Goal: Information Seeking & Learning: Learn about a topic

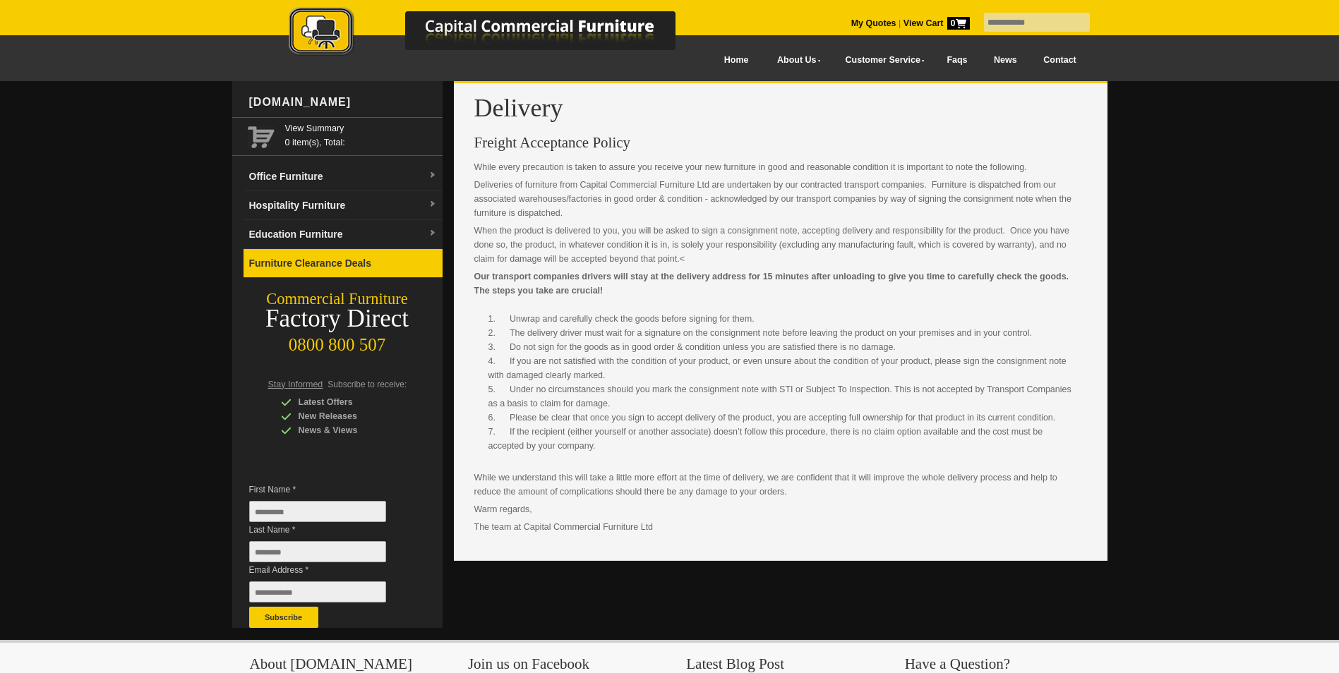
click at [335, 269] on link "Furniture Clearance Deals" at bounding box center [342, 263] width 199 height 29
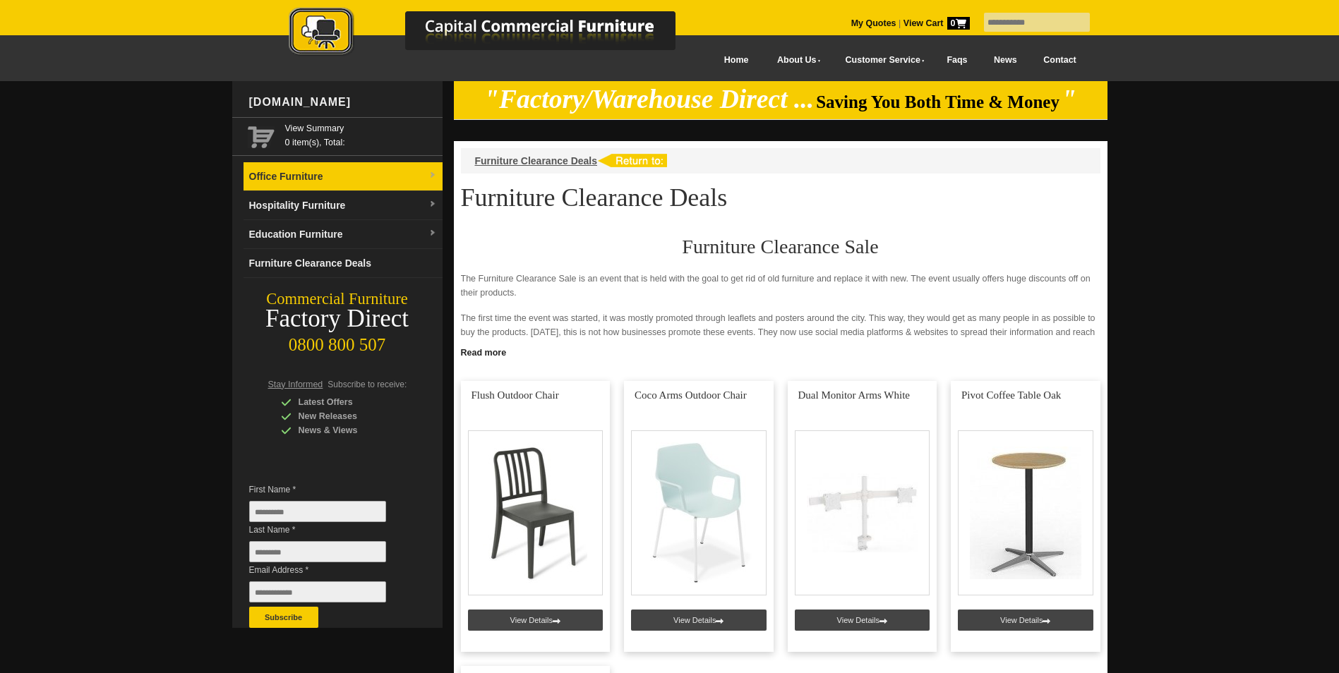
click at [327, 183] on link "Office Furniture" at bounding box center [342, 176] width 199 height 29
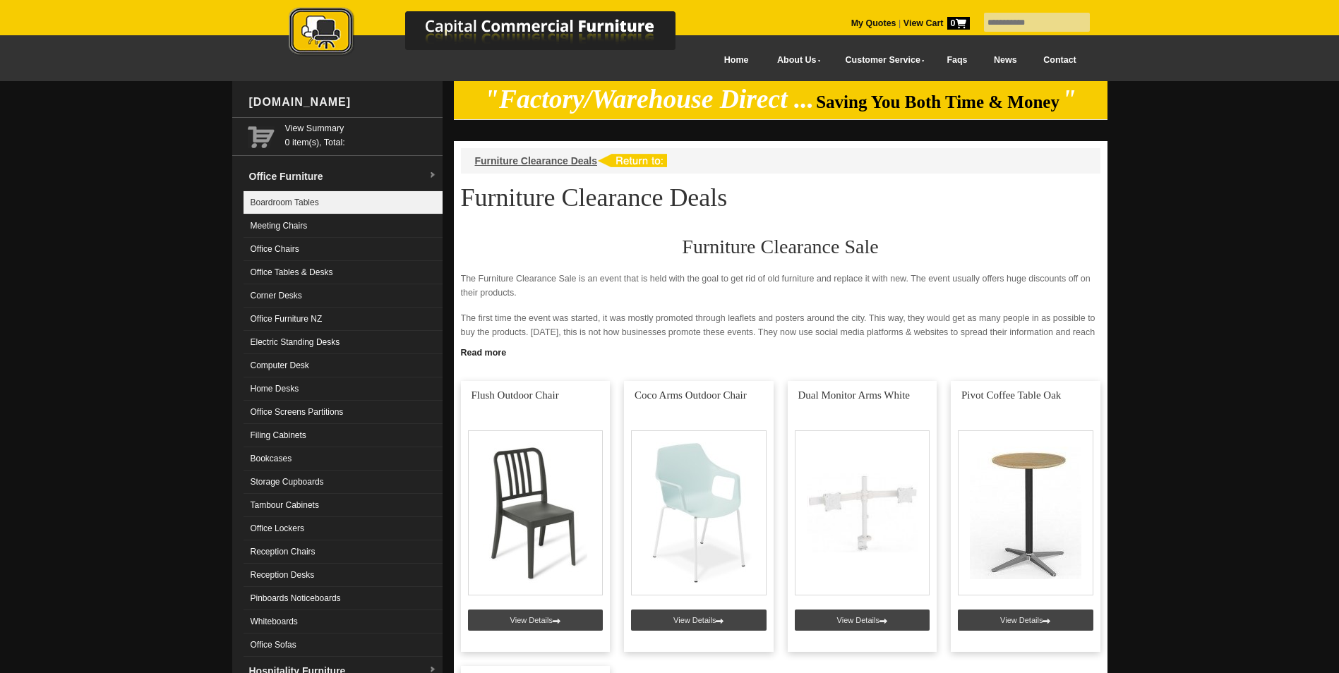
click at [332, 198] on link "Boardroom Tables" at bounding box center [342, 202] width 199 height 23
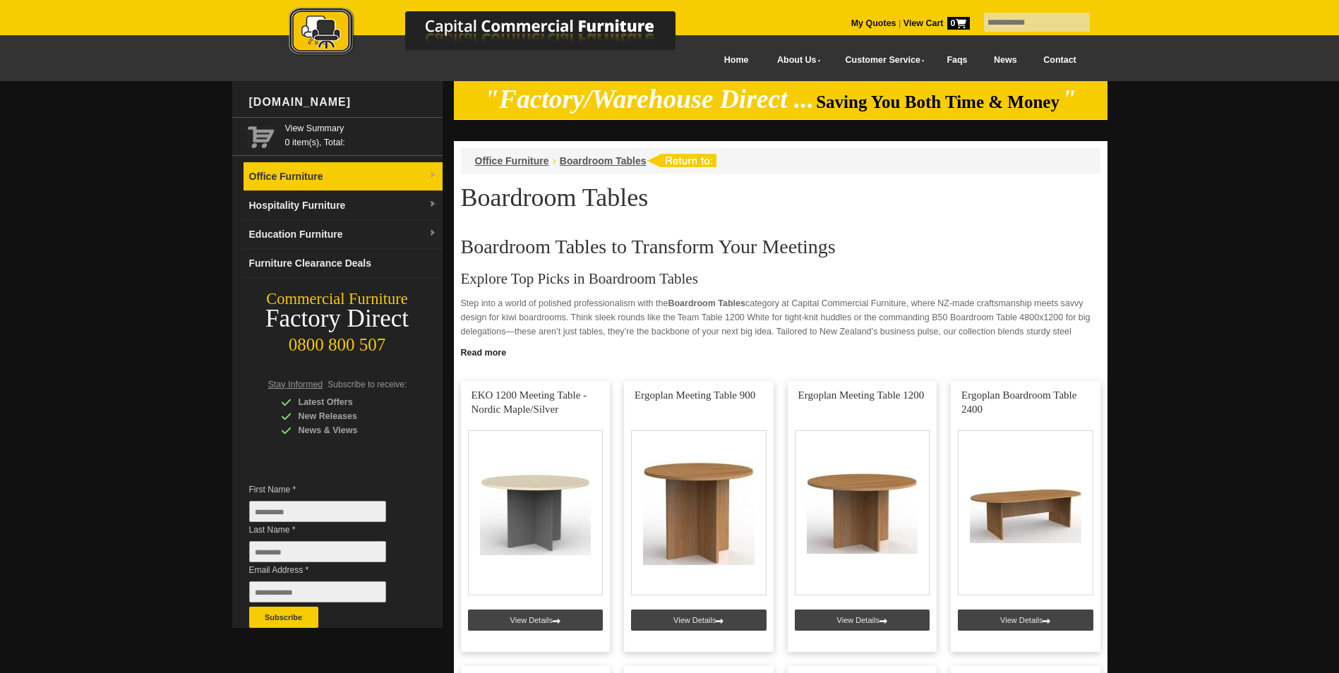
click at [347, 184] on link "Office Furniture" at bounding box center [342, 176] width 199 height 29
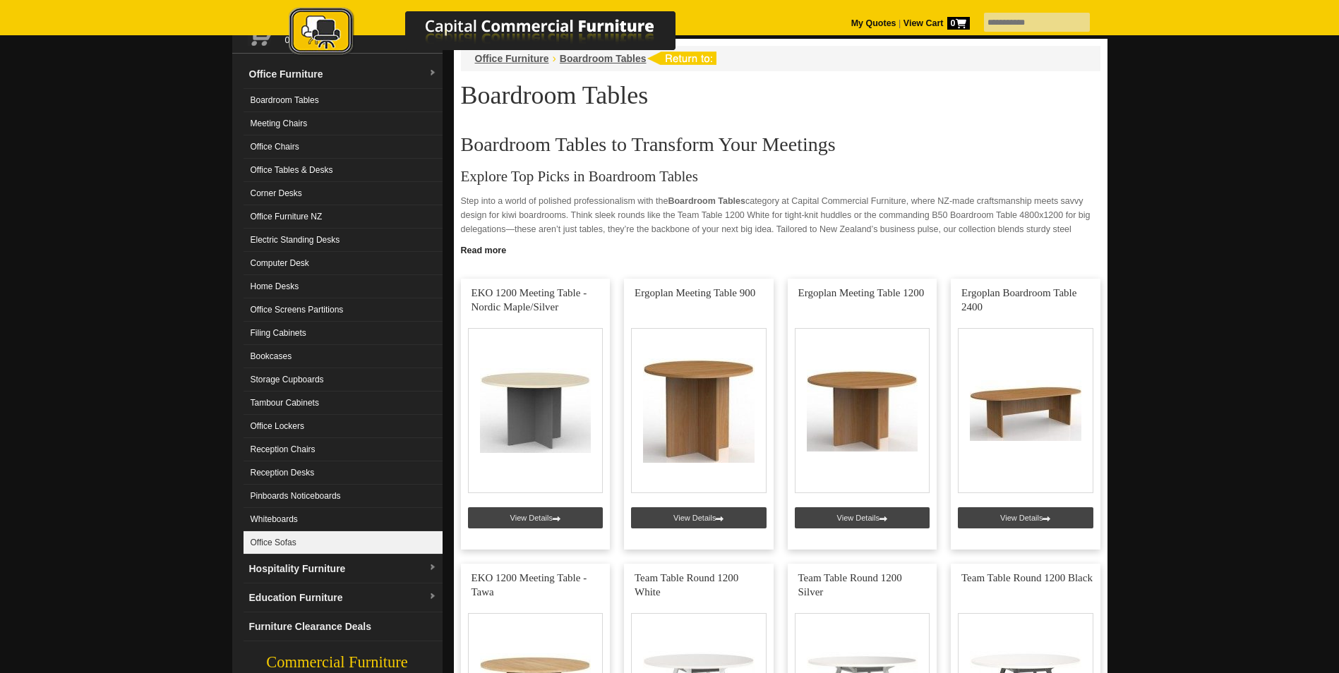
scroll to position [71, 0]
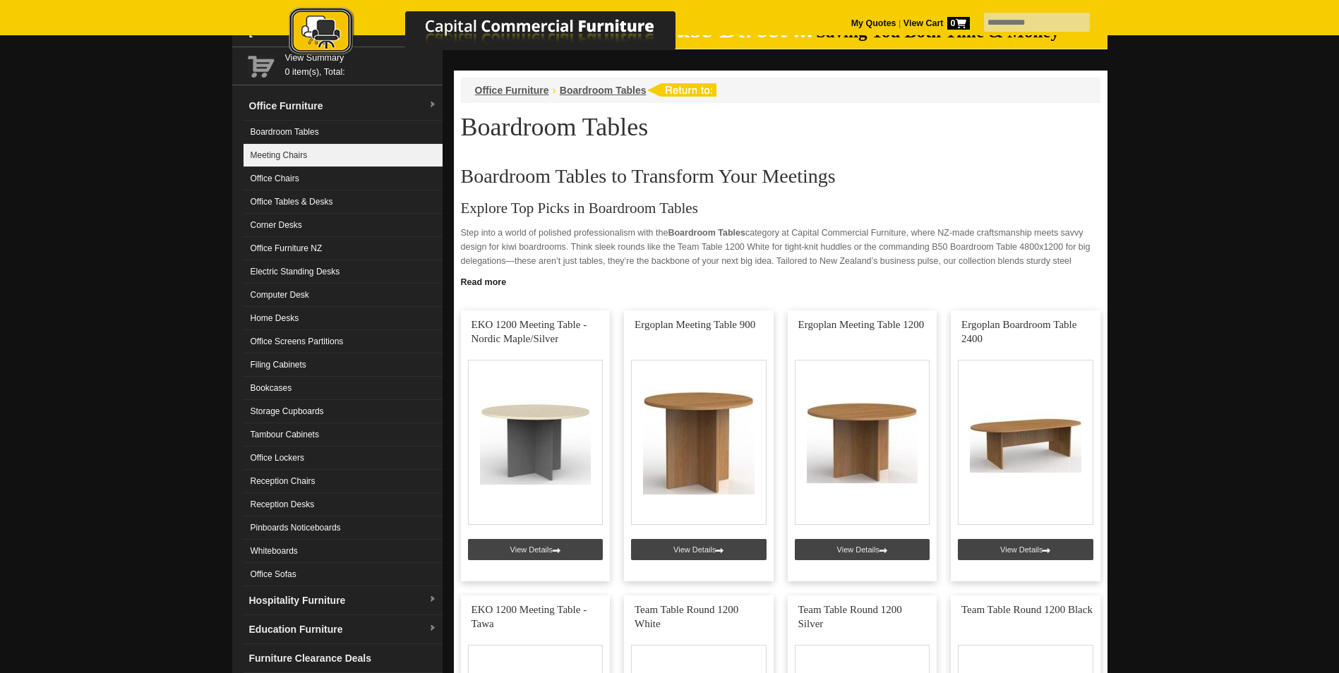
click at [354, 159] on link "Meeting Chairs" at bounding box center [342, 155] width 199 height 23
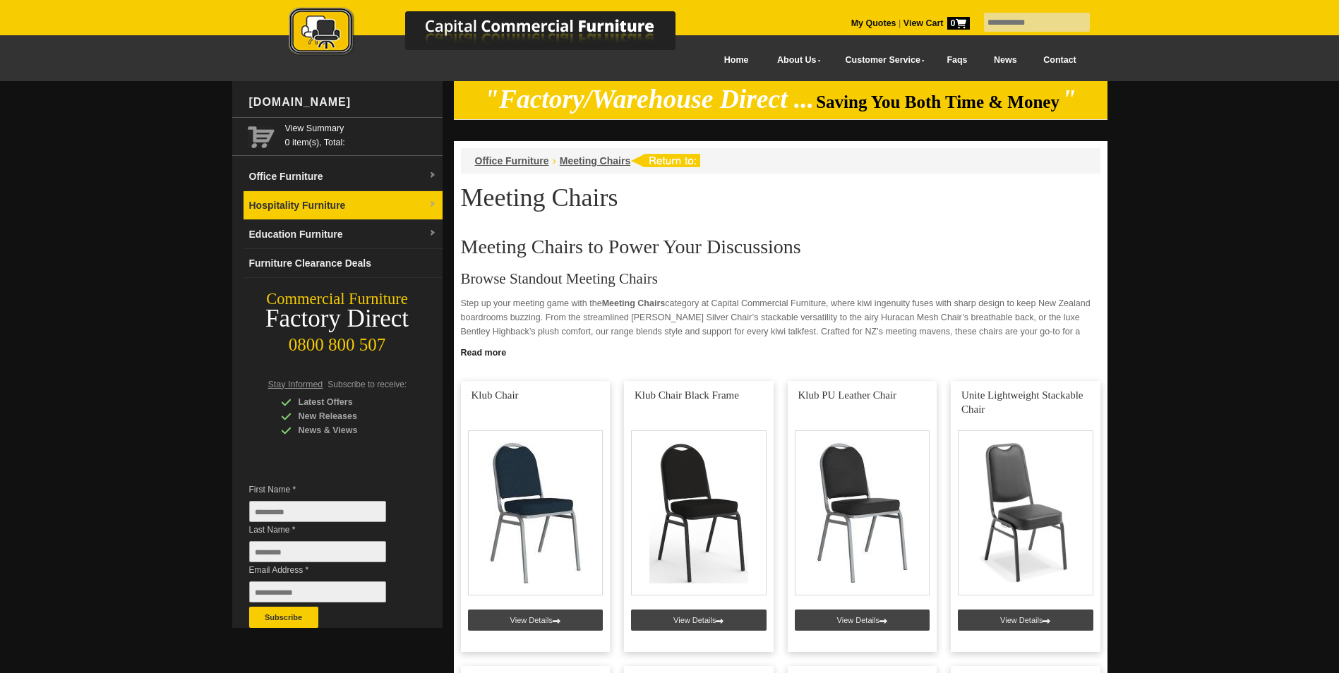
click at [368, 200] on link "Hospitality Furniture" at bounding box center [342, 205] width 199 height 29
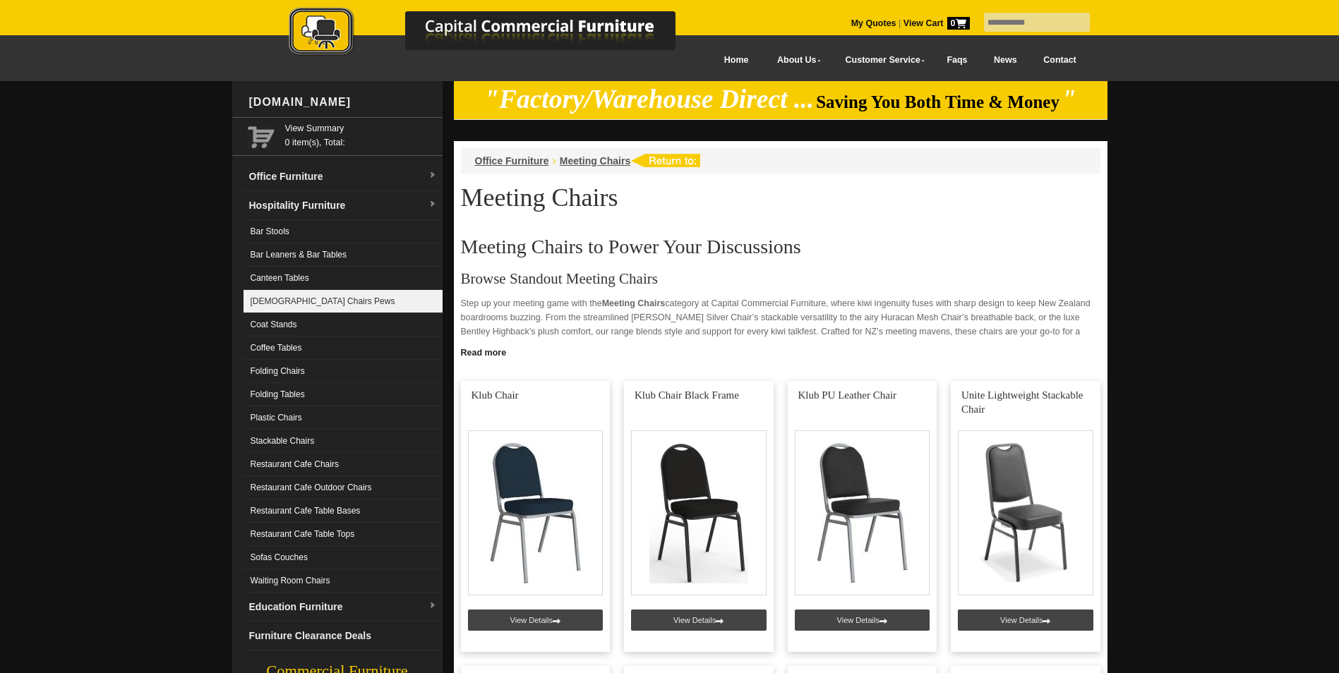
click at [318, 302] on link "[DEMOGRAPHIC_DATA] Chairs Pews" at bounding box center [342, 301] width 199 height 23
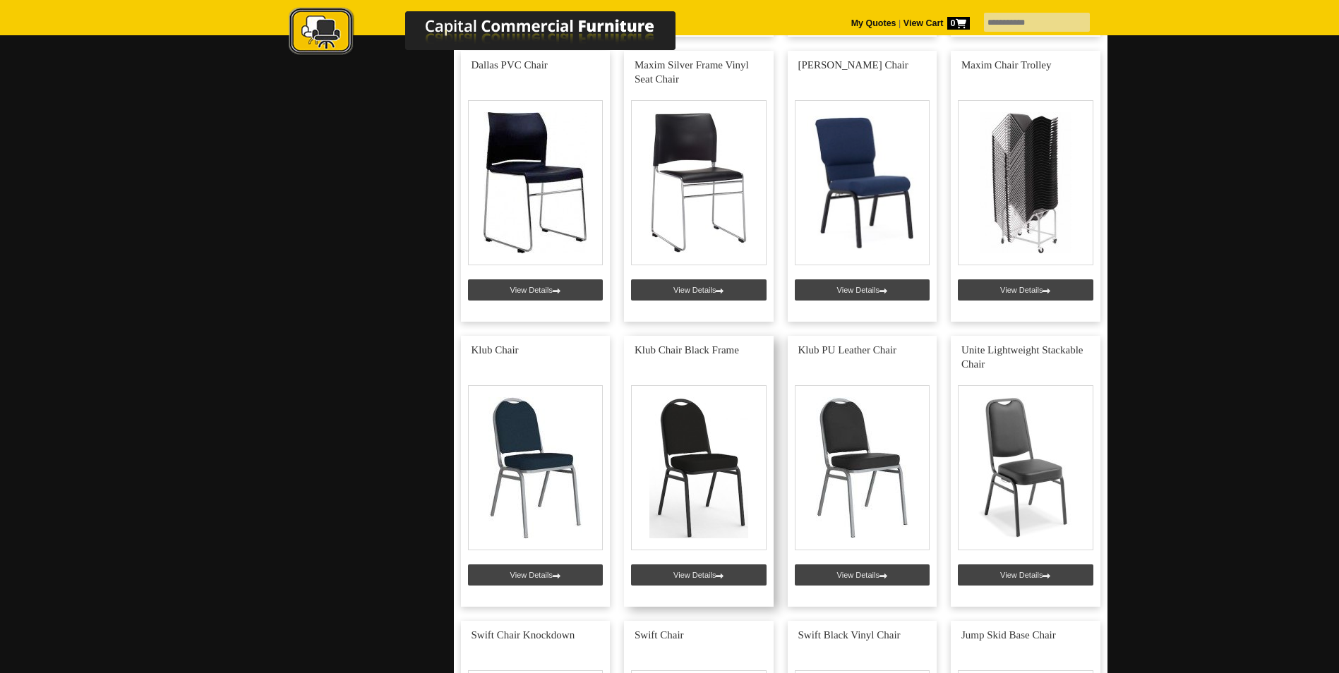
scroll to position [1129, 0]
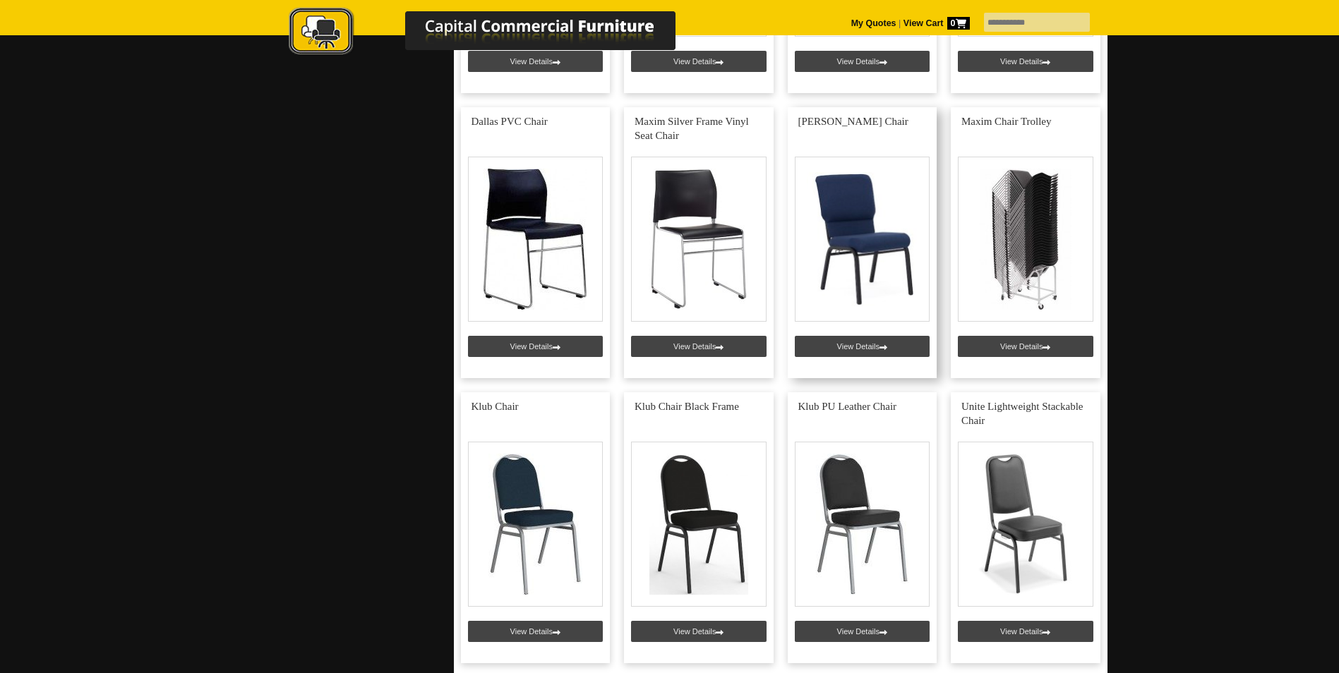
click at [834, 343] on link at bounding box center [863, 242] width 150 height 271
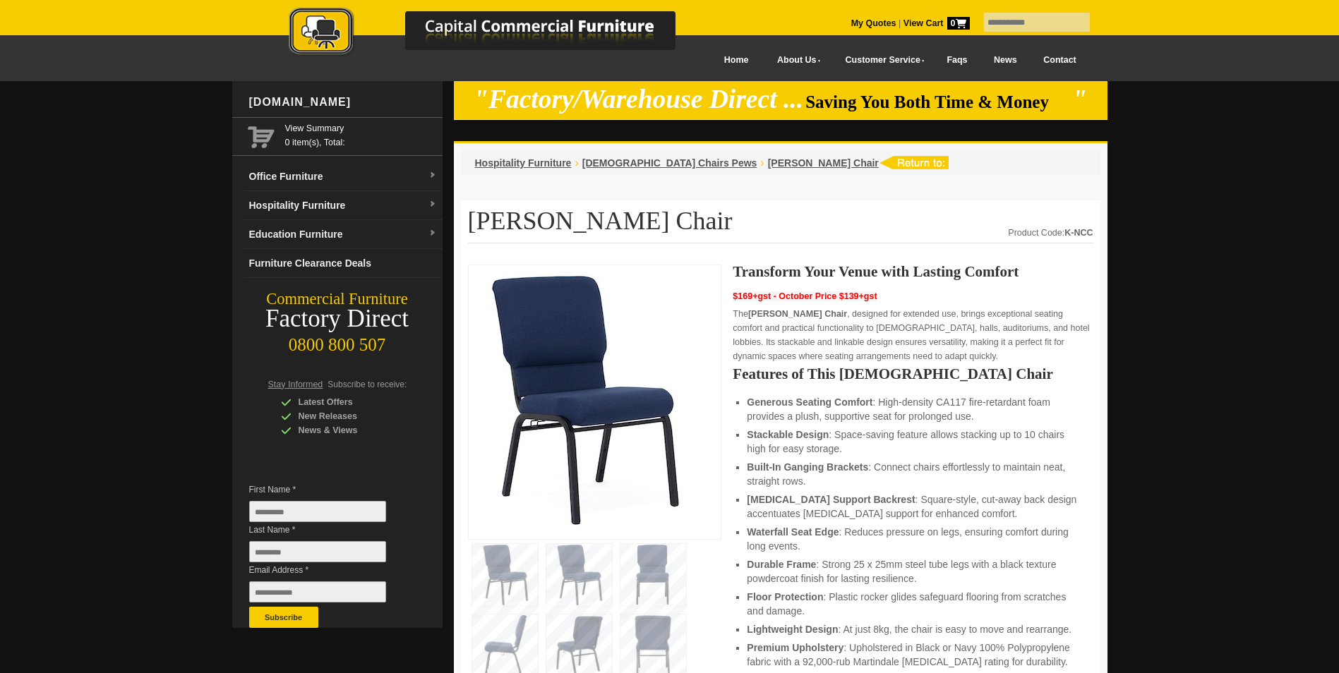
scroll to position [141, 0]
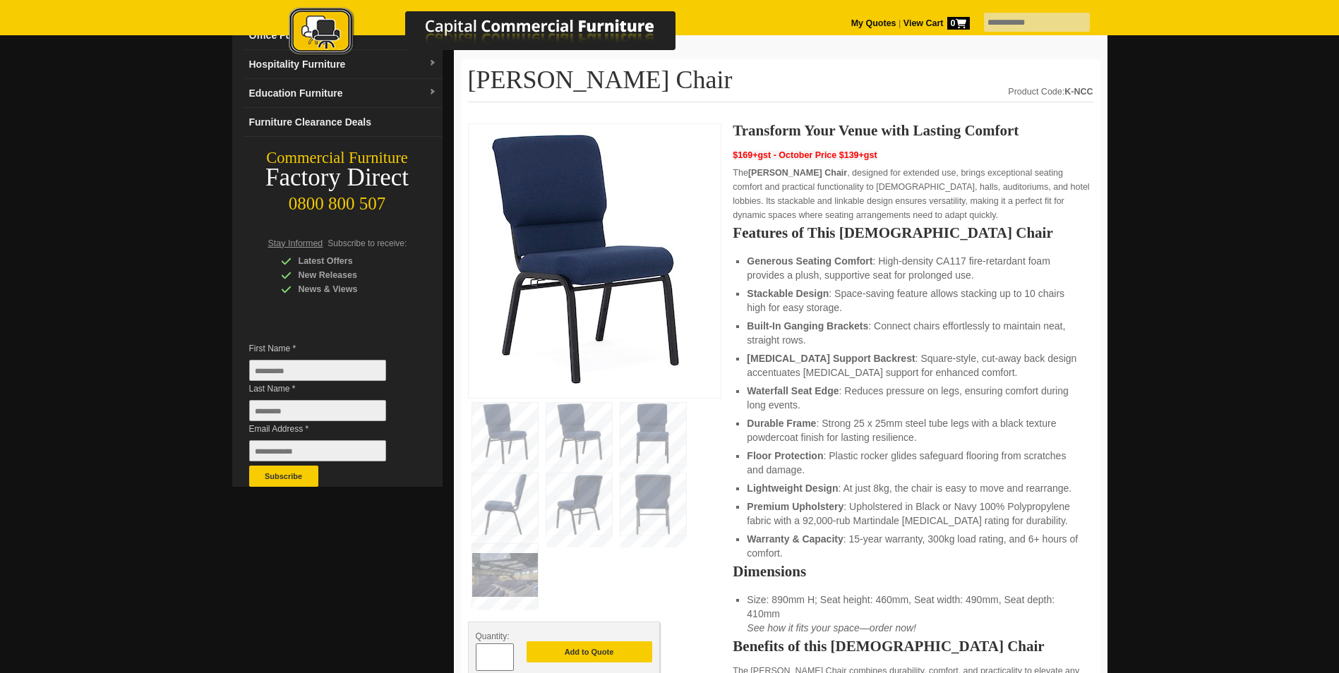
click at [519, 583] on img at bounding box center [505, 575] width 66 height 62
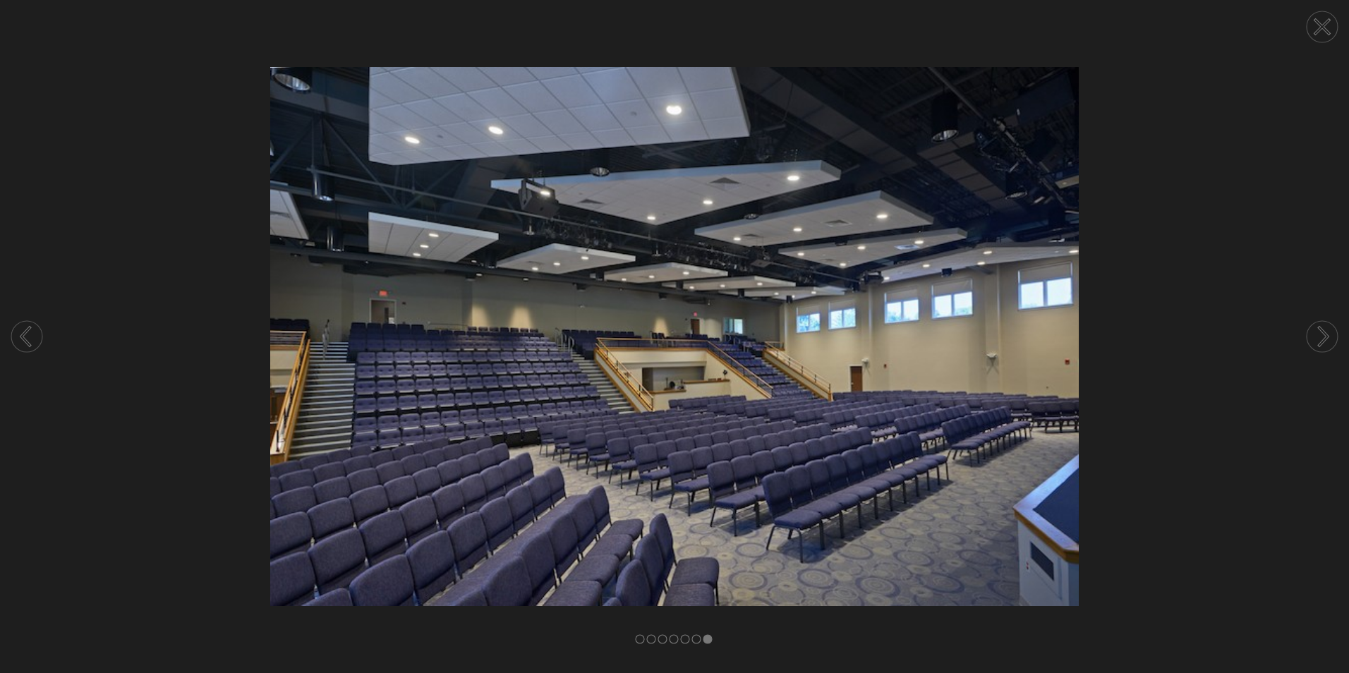
click at [1311, 342] on circle at bounding box center [1322, 336] width 31 height 31
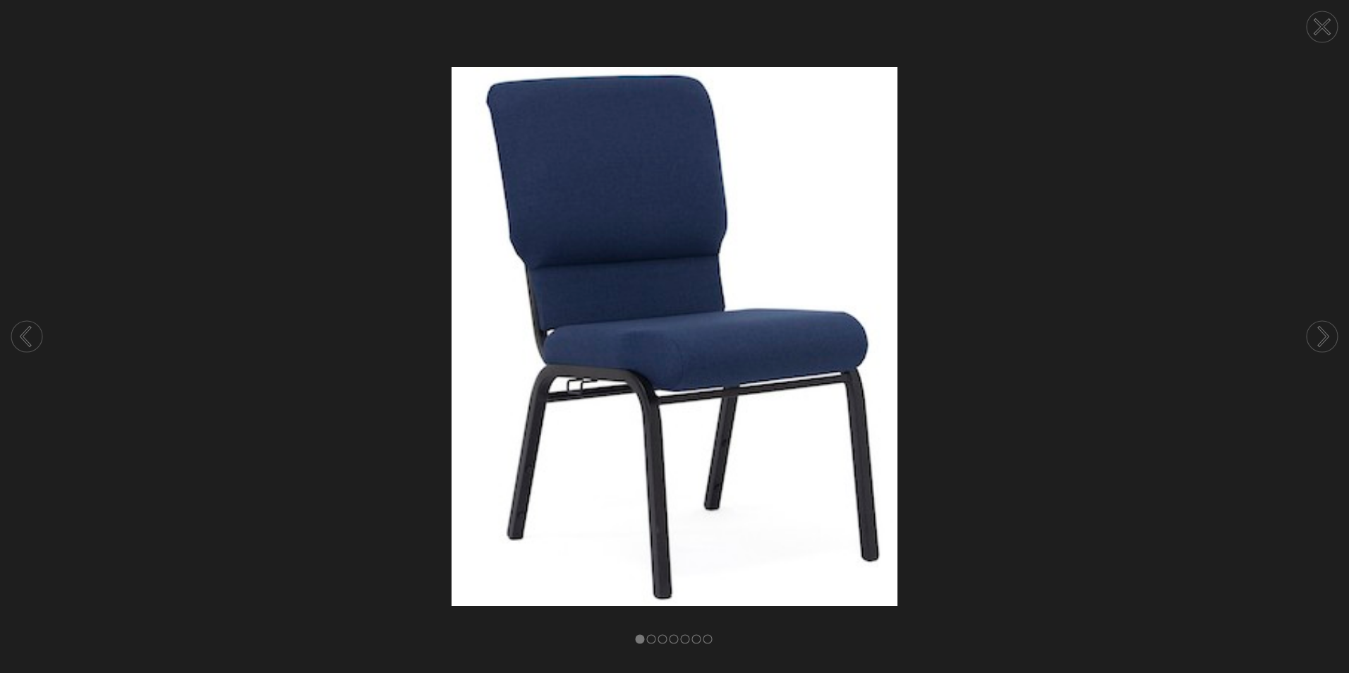
click at [1311, 341] on circle at bounding box center [1322, 336] width 31 height 31
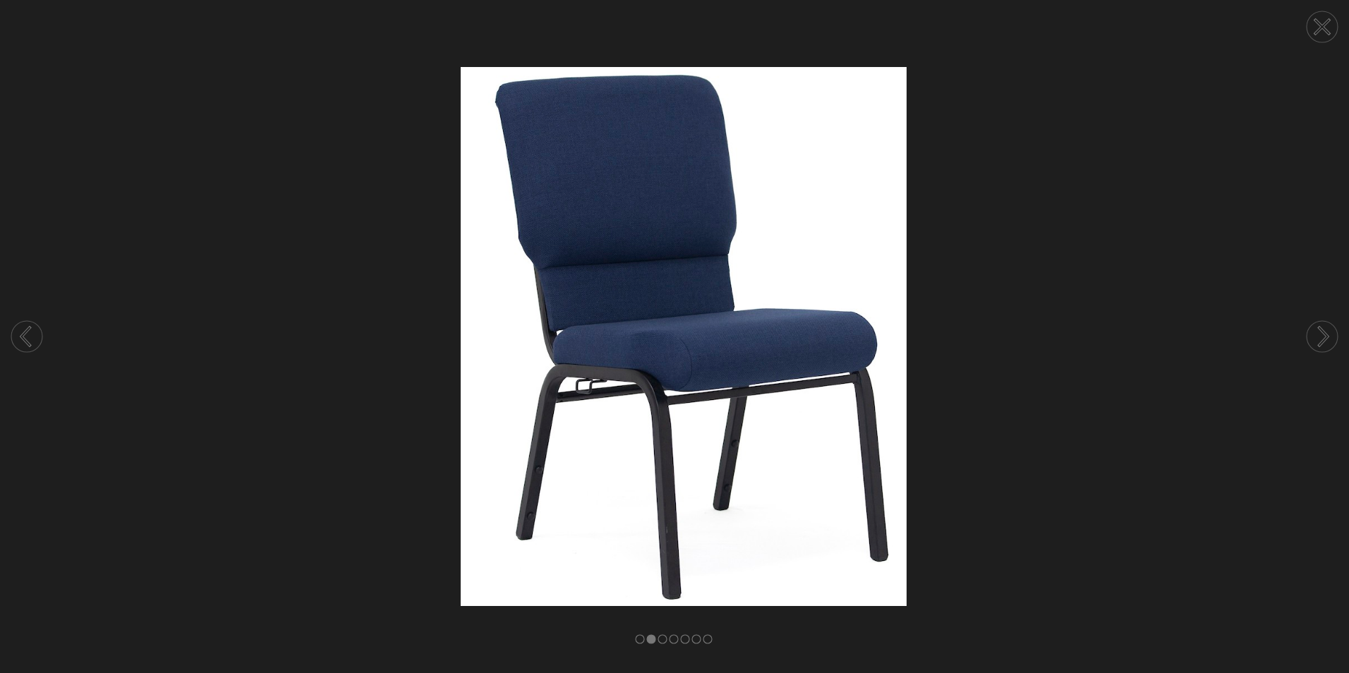
click at [1310, 341] on circle at bounding box center [1322, 336] width 31 height 31
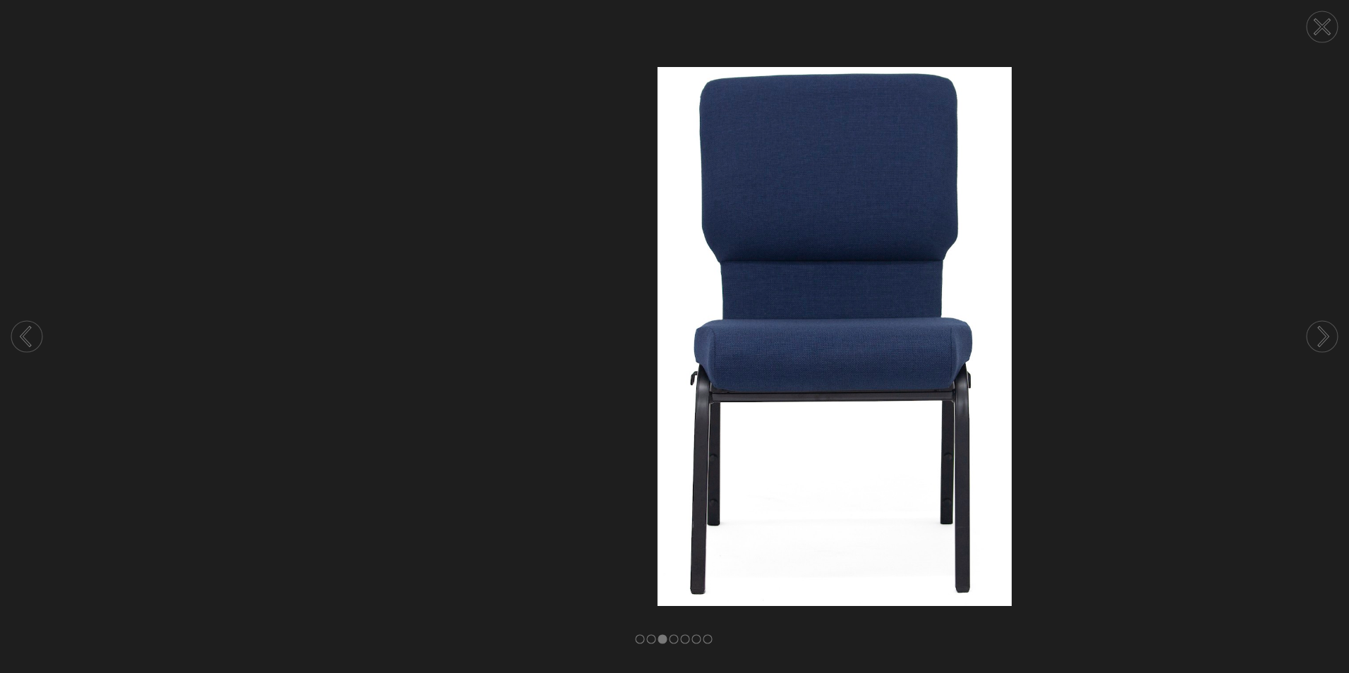
click at [1310, 341] on circle at bounding box center [1322, 336] width 31 height 31
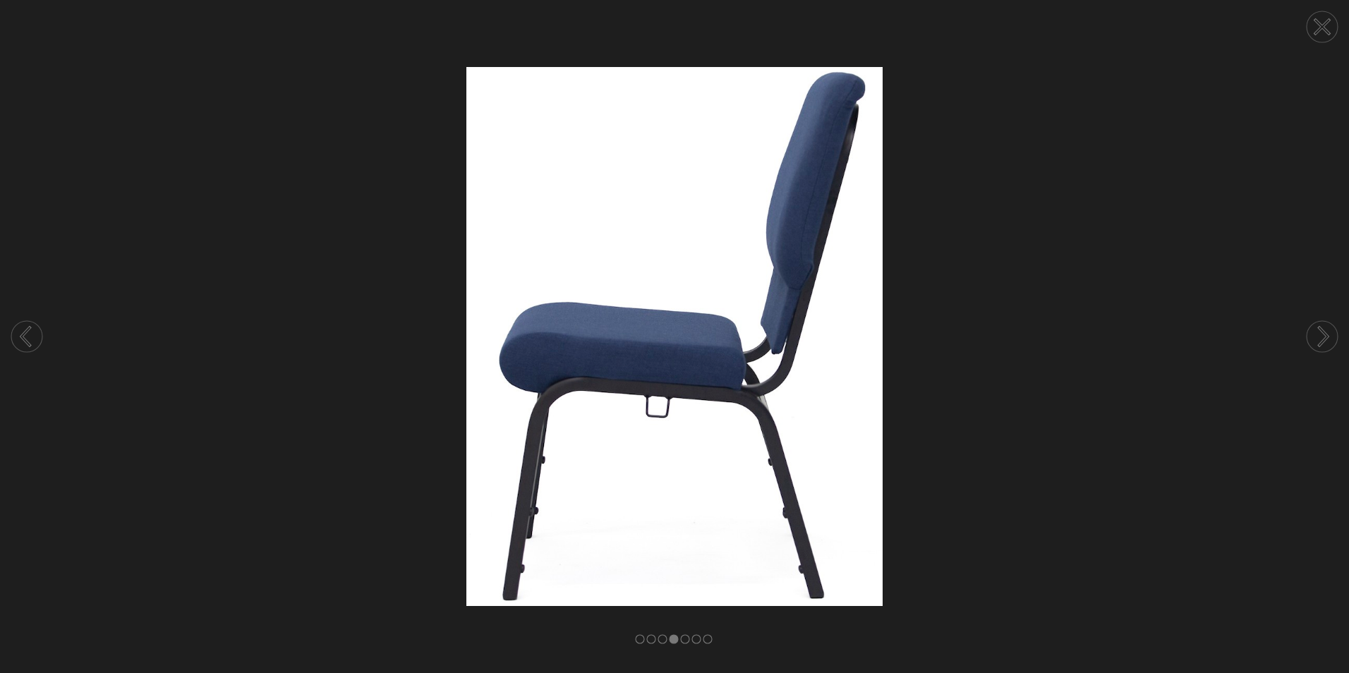
click at [1310, 341] on circle at bounding box center [1322, 336] width 31 height 31
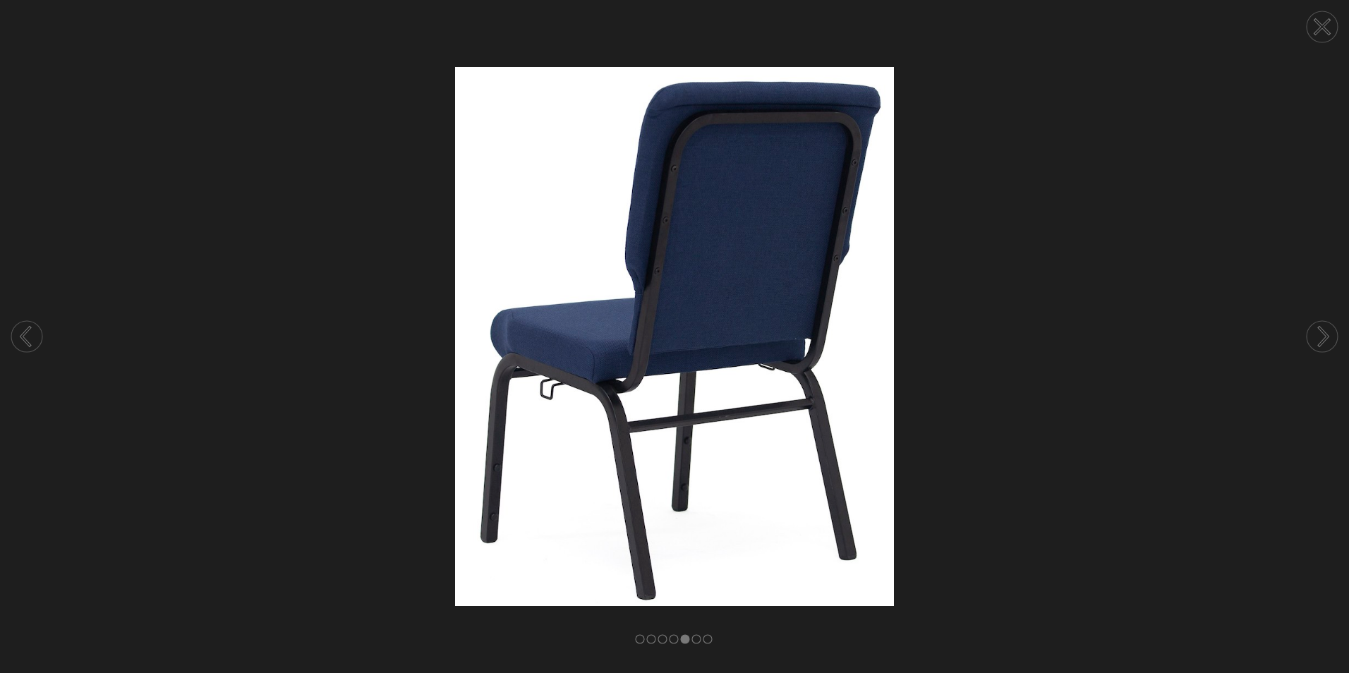
click at [1310, 341] on circle at bounding box center [1322, 336] width 31 height 31
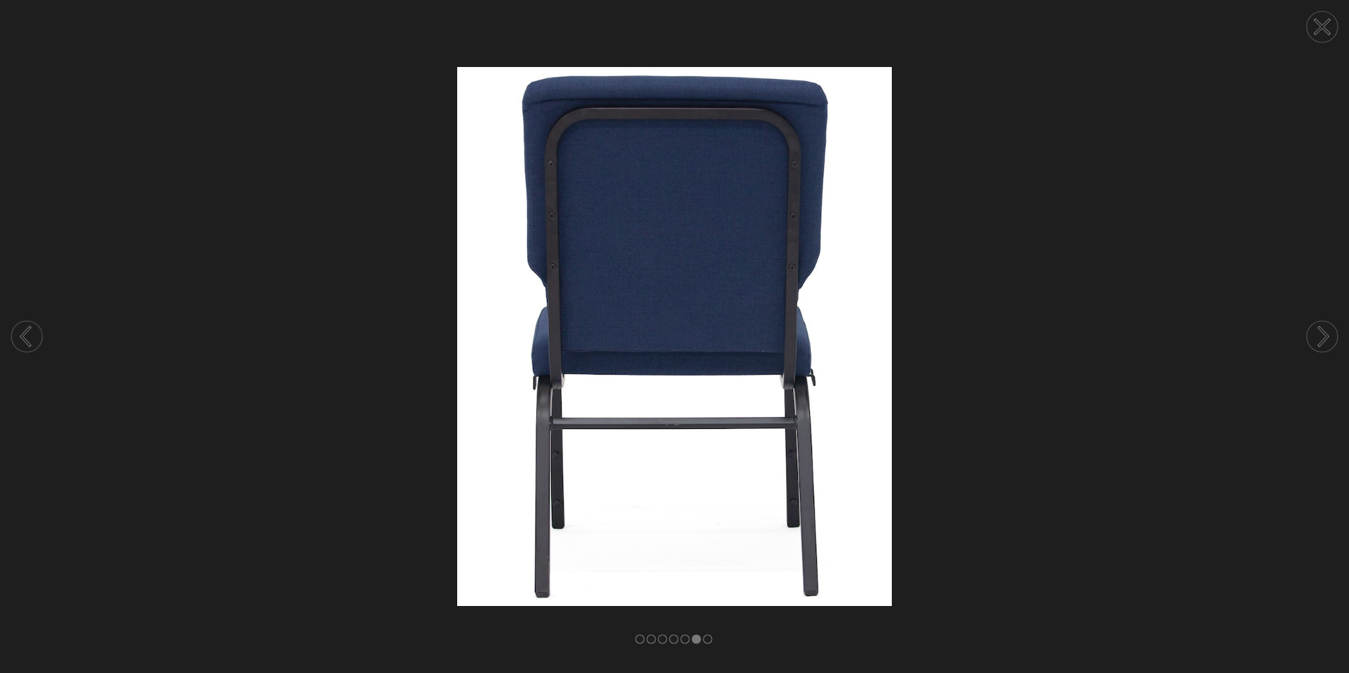
click at [1310, 341] on circle at bounding box center [1322, 336] width 31 height 31
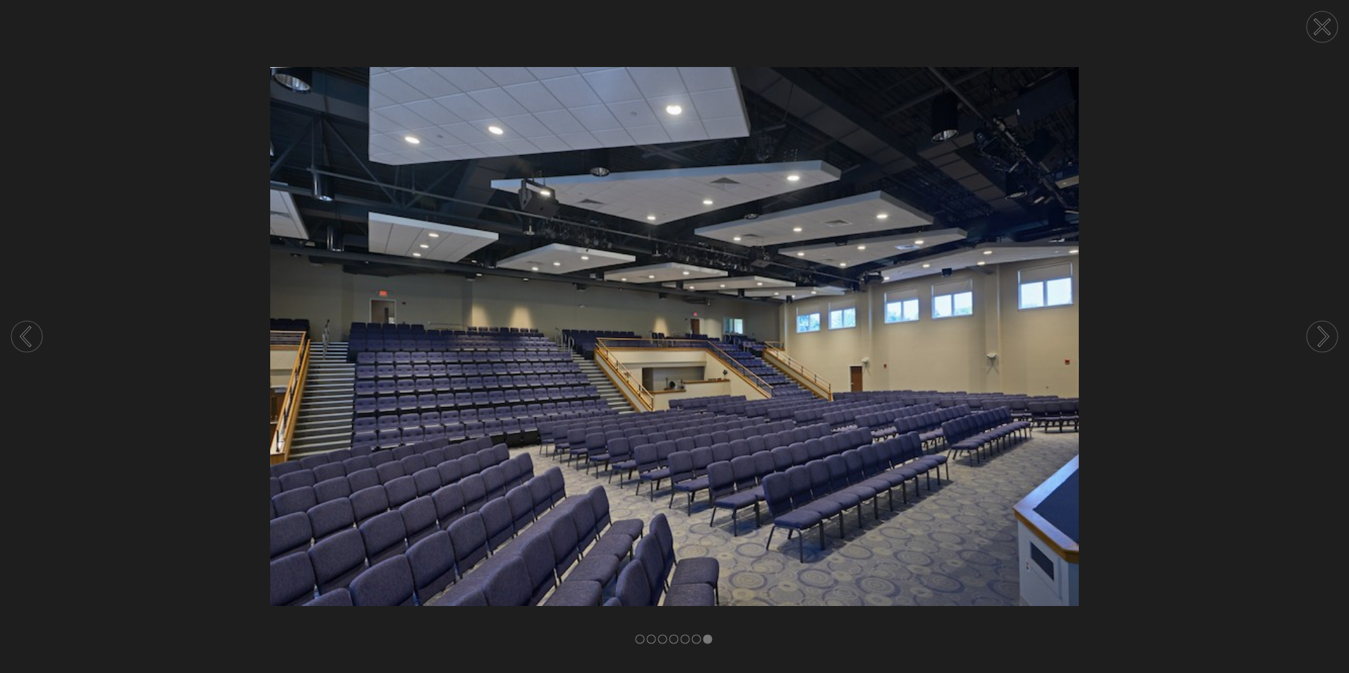
click at [1333, 23] on circle at bounding box center [1322, 26] width 31 height 31
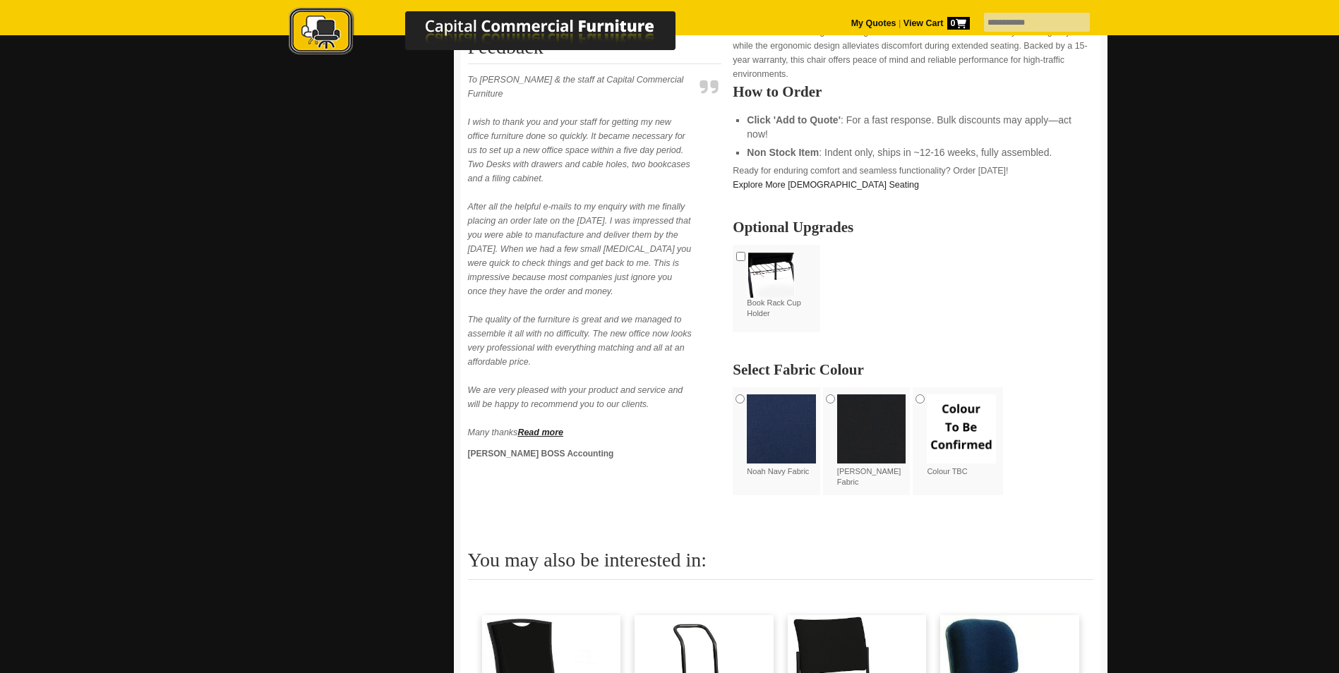
scroll to position [847, 0]
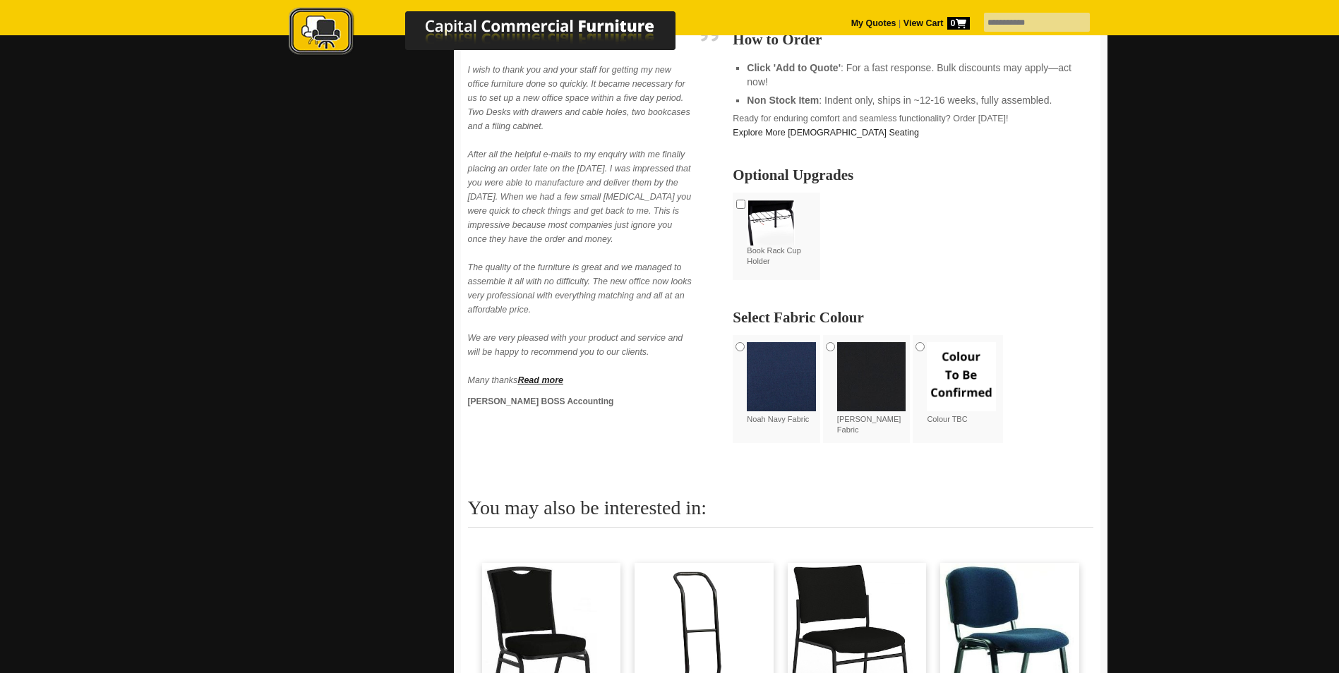
click at [806, 409] on img at bounding box center [781, 376] width 69 height 69
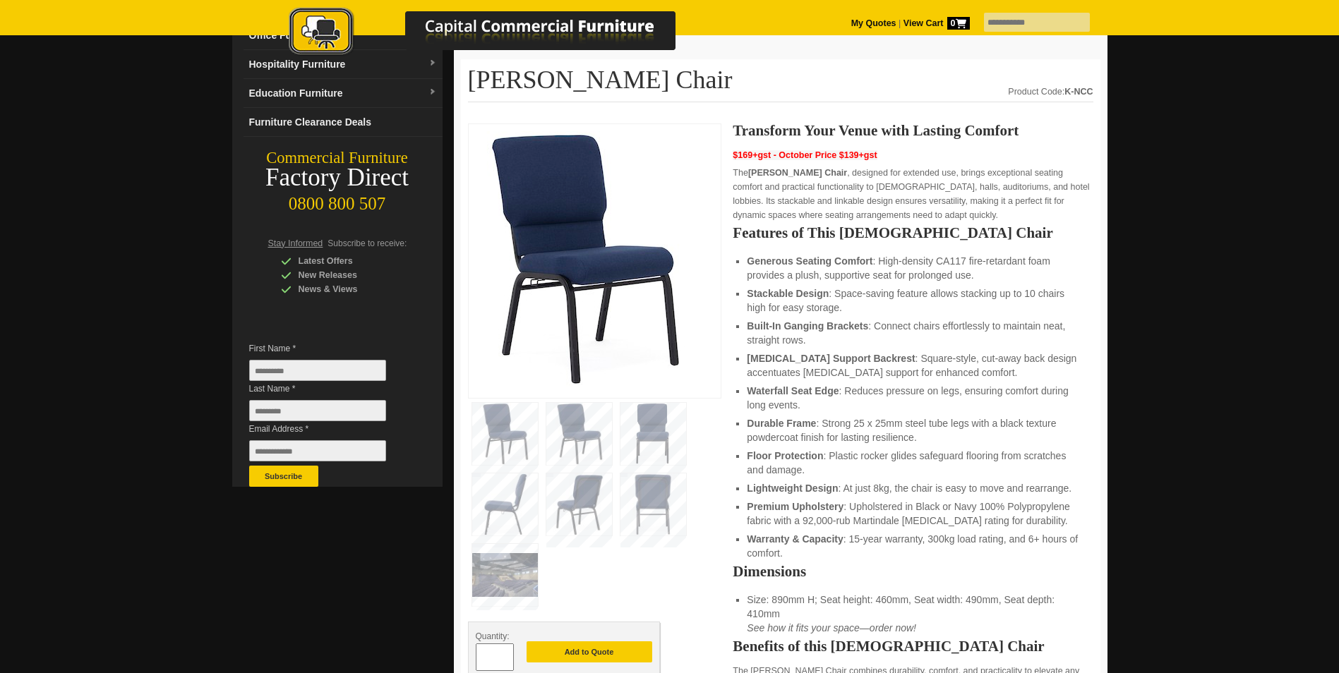
scroll to position [0, 0]
